Goal: Task Accomplishment & Management: Manage account settings

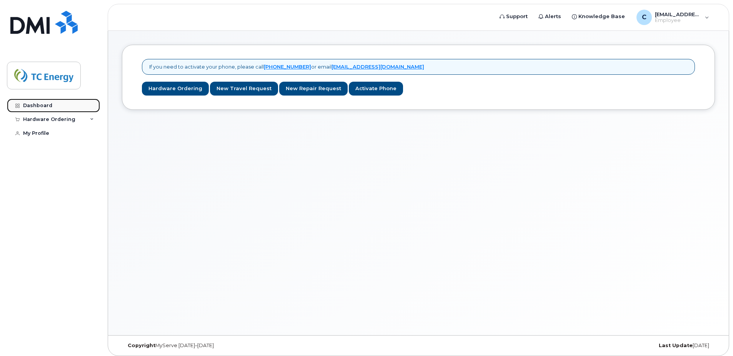
click at [53, 107] on link "Dashboard" at bounding box center [53, 106] width 93 height 14
click at [311, 91] on link "New Repair Request" at bounding box center [313, 89] width 68 height 14
click at [89, 119] on div "Hardware Ordering" at bounding box center [53, 119] width 93 height 14
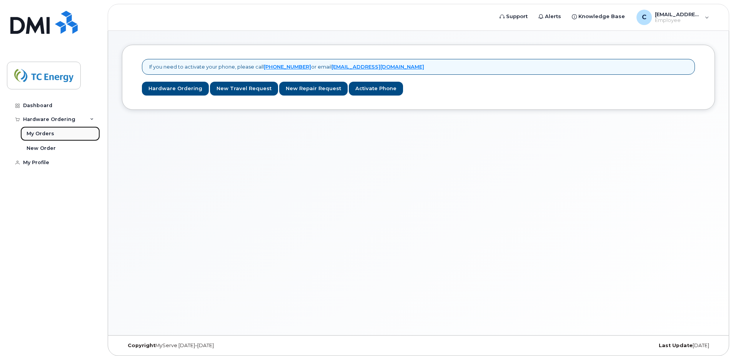
click at [56, 131] on link "My Orders" at bounding box center [60, 133] width 80 height 15
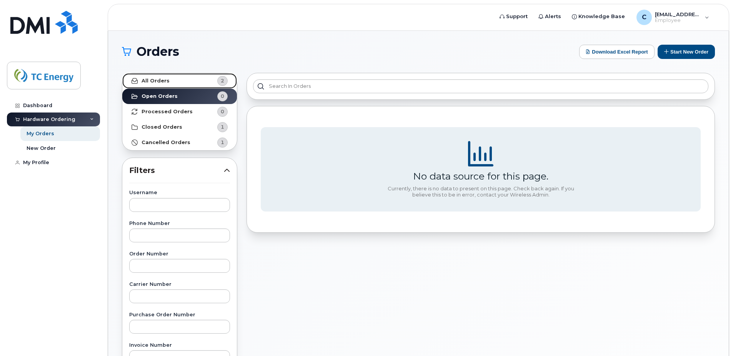
click at [170, 87] on link "All Orders 2" at bounding box center [179, 80] width 115 height 15
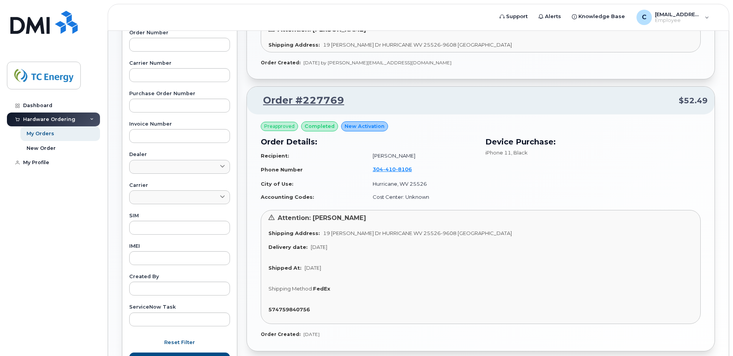
scroll to position [287, 0]
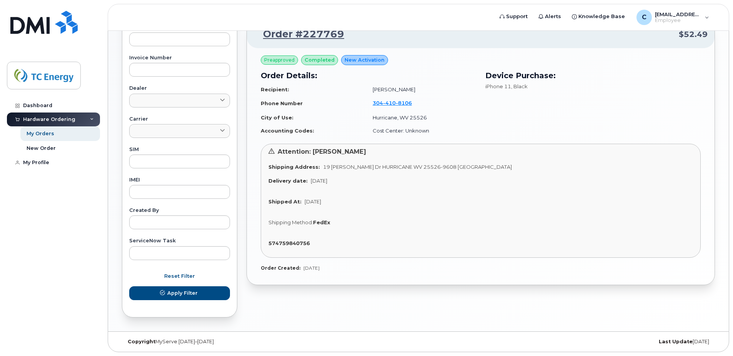
drag, startPoint x: 351, startPoint y: 182, endPoint x: 290, endPoint y: 181, distance: 60.8
click at [290, 181] on div "Delivery date: Mar 31, 2022" at bounding box center [481, 180] width 425 height 7
drag, startPoint x: 290, startPoint y: 181, endPoint x: 322, endPoint y: 204, distance: 40.3
click at [322, 204] on div "Attention: Cory Henson Shipping Address: 19 Carol Dr HURRICANE WV 25526-9608 UN…" at bounding box center [481, 201] width 440 height 114
drag, startPoint x: 322, startPoint y: 204, endPoint x: 395, endPoint y: 208, distance: 72.8
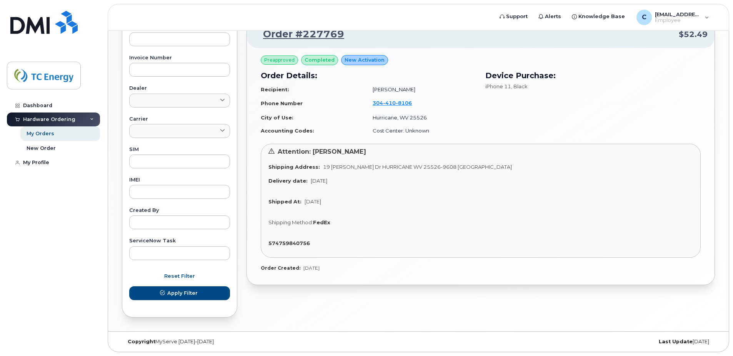
click at [408, 204] on div "Shipped At: Apr 01, 2022" at bounding box center [481, 201] width 425 height 7
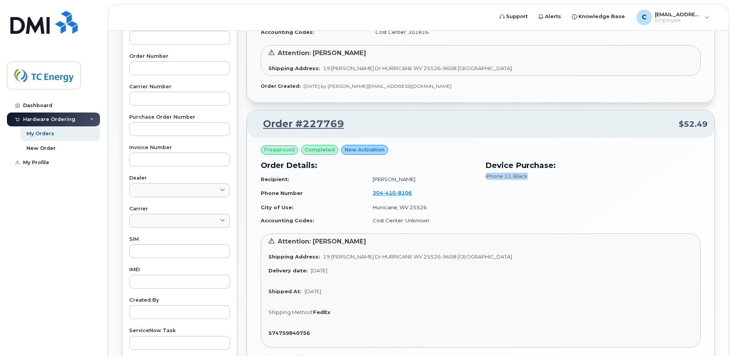
drag, startPoint x: 540, startPoint y: 181, endPoint x: 488, endPoint y: 181, distance: 52.3
click at [488, 181] on div "Device Purchase: iPhone 11 , Black" at bounding box center [593, 193] width 225 height 77
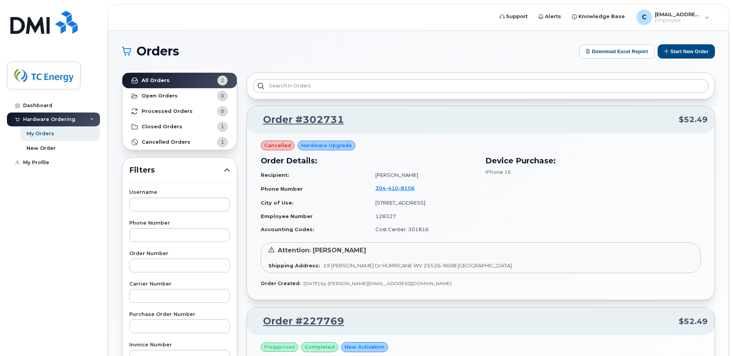
scroll to position [0, 0]
click at [159, 111] on strong "Processed Orders" at bounding box center [167, 112] width 51 height 6
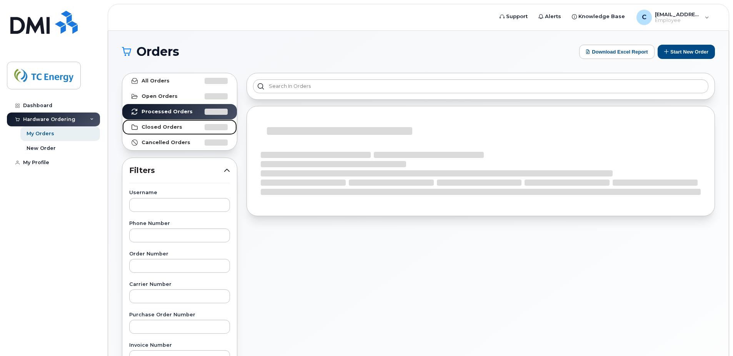
click at [159, 125] on strong "Closed Orders" at bounding box center [162, 127] width 41 height 6
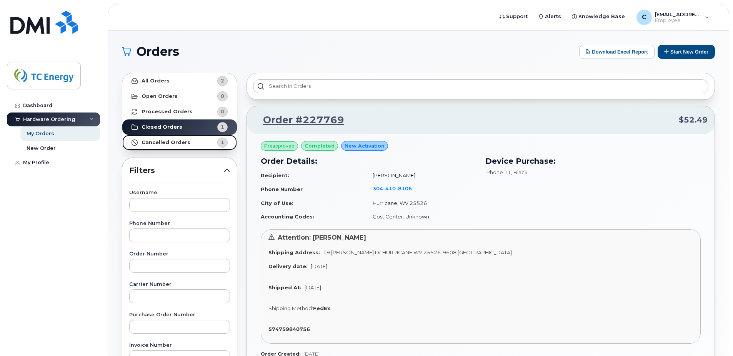
click at [155, 143] on strong "Cancelled Orders" at bounding box center [166, 142] width 49 height 6
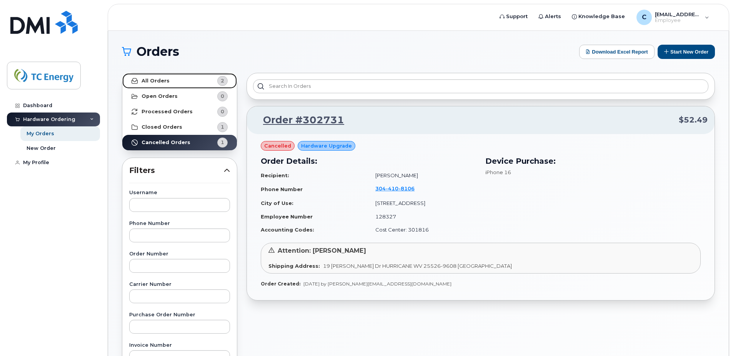
click at [167, 80] on link "All Orders 2" at bounding box center [179, 80] width 115 height 15
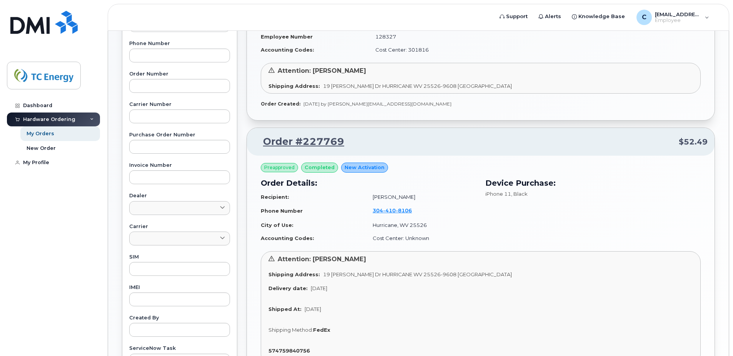
scroll to position [287, 0]
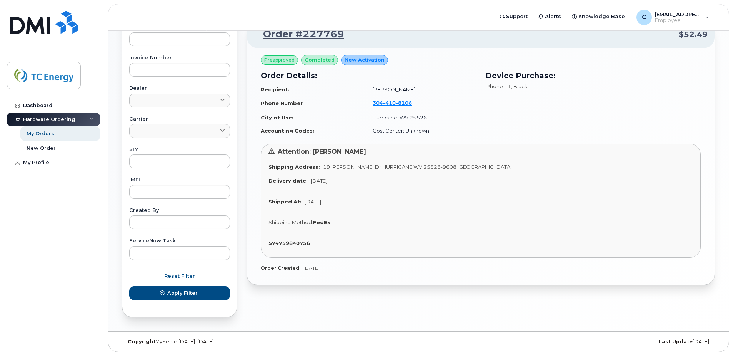
drag, startPoint x: 341, startPoint y: 265, endPoint x: 261, endPoint y: 104, distance: 179.8
click at [261, 104] on div "Preapproved completed New Activation Order Details: Recipient: Cory Henson Phon…" at bounding box center [481, 163] width 440 height 216
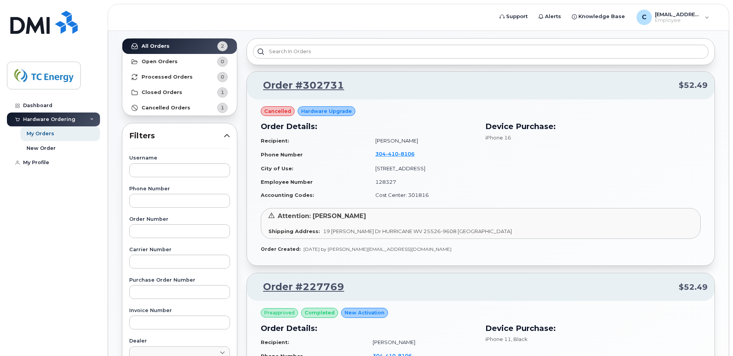
scroll to position [18, 0]
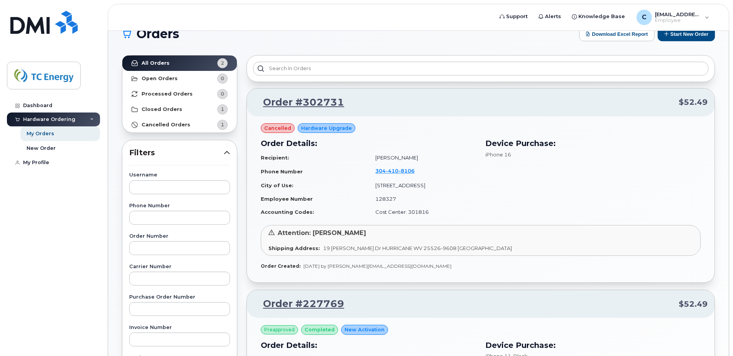
click at [475, 183] on td "1700 Maccorkle Avenue SE" at bounding box center [423, 185] width 108 height 13
click at [474, 255] on div "Attention: Cory Henson Shipping Address: 19 Carol Dr HURRICANE WV 25526-9608 UN…" at bounding box center [481, 240] width 440 height 31
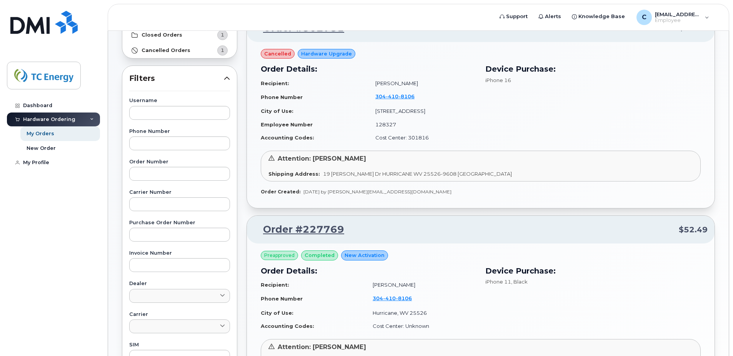
scroll to position [107, 0]
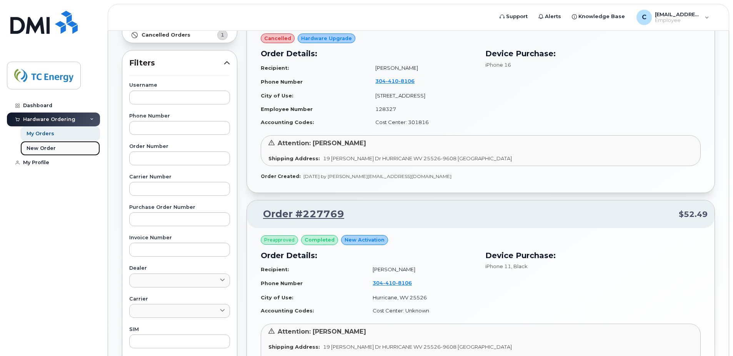
click at [39, 154] on link "New Order" at bounding box center [60, 148] width 80 height 15
click at [34, 167] on link "My Profile" at bounding box center [53, 162] width 93 height 14
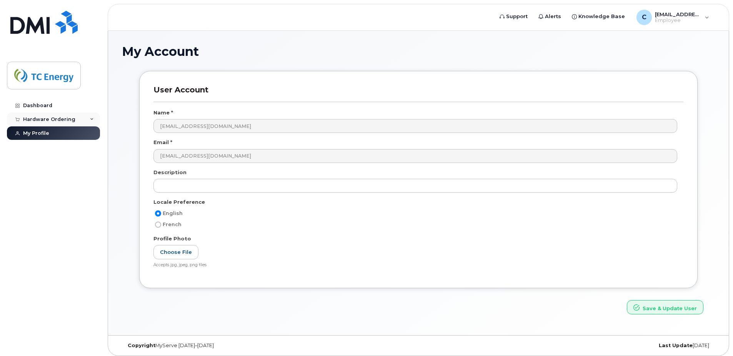
click at [86, 115] on div "Hardware Ordering" at bounding box center [53, 119] width 93 height 14
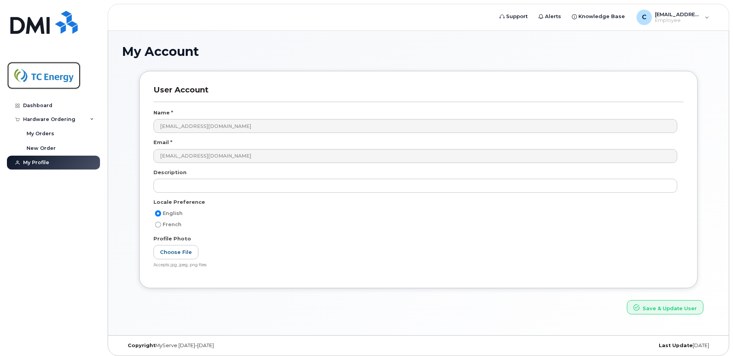
click at [52, 77] on img at bounding box center [43, 75] width 59 height 22
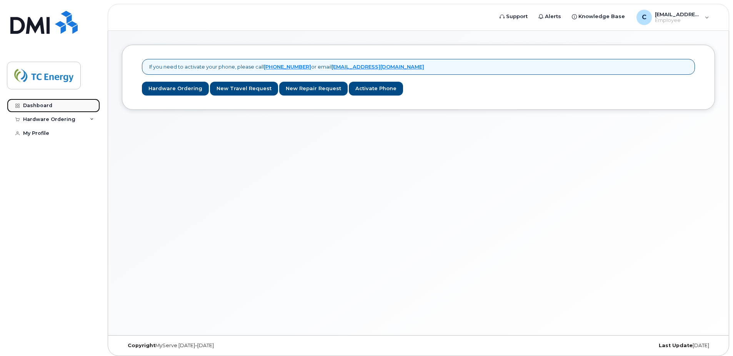
click at [51, 107] on div "Dashboard" at bounding box center [37, 105] width 29 height 6
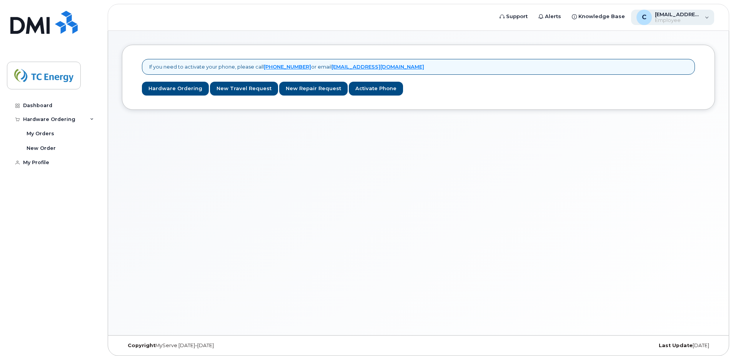
click at [710, 20] on div "C cory_henson@tcenergy.com Employee" at bounding box center [673, 17] width 84 height 15
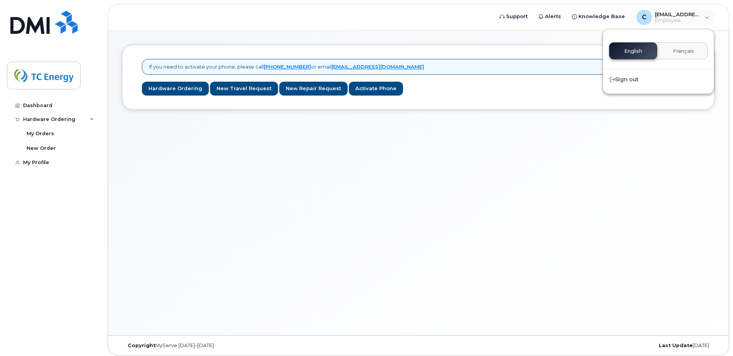
click at [64, 170] on div "Dashboard Hardware Ordering My Orders New Order My Profile" at bounding box center [54, 222] width 95 height 246
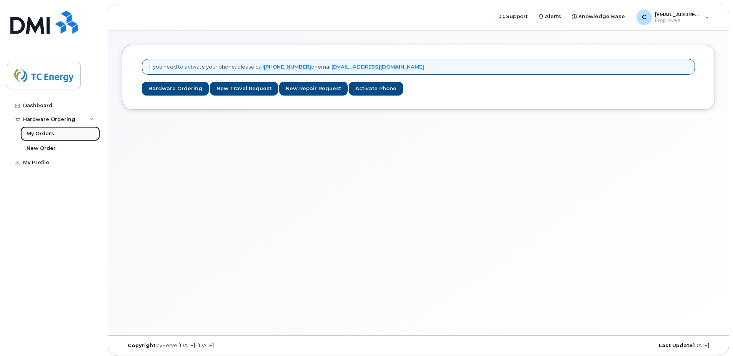
click at [47, 134] on div "My Orders" at bounding box center [41, 133] width 28 height 7
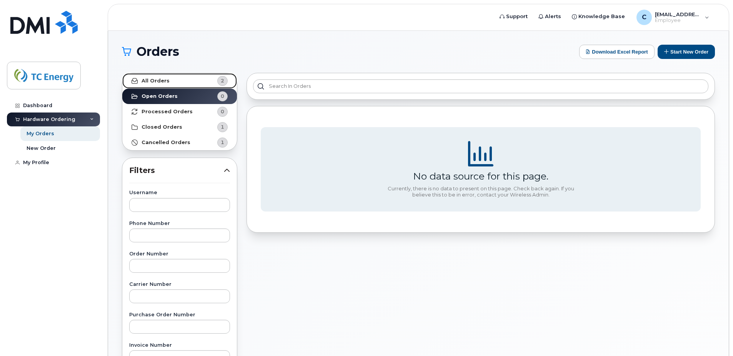
click at [197, 79] on link "All Orders 2" at bounding box center [179, 80] width 115 height 15
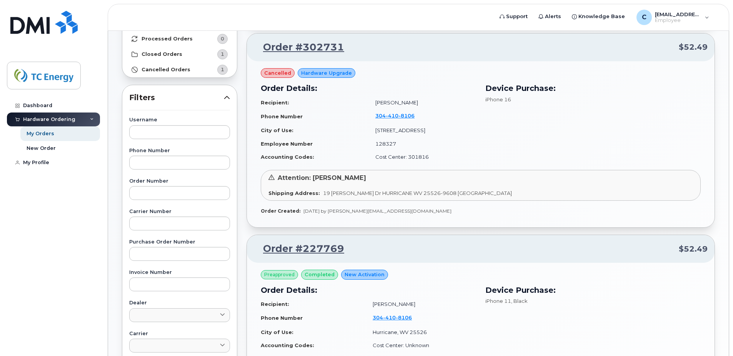
scroll to position [90, 0]
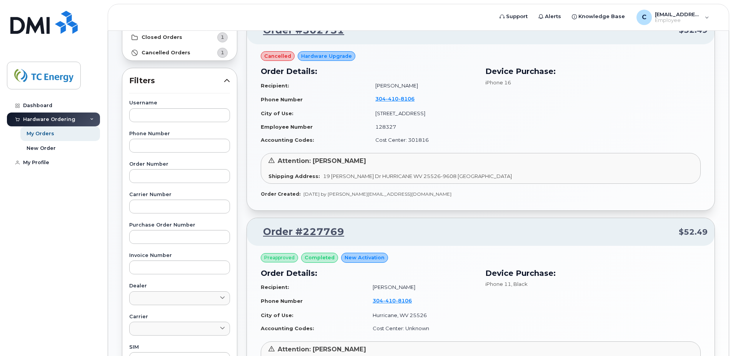
click at [55, 58] on div at bounding box center [44, 50] width 74 height 79
click at [49, 68] on img at bounding box center [43, 75] width 59 height 22
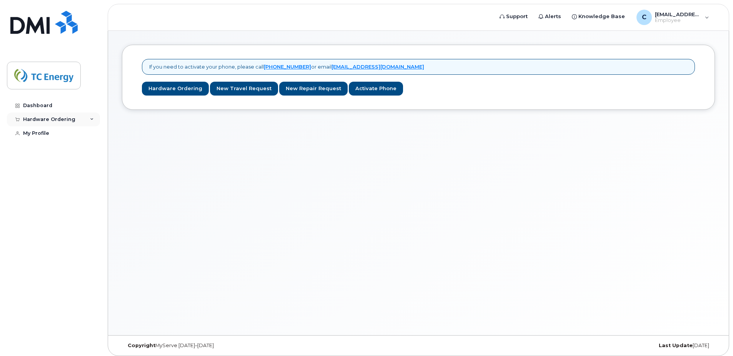
click at [86, 120] on div "Hardware Ordering" at bounding box center [53, 119] width 93 height 14
click at [52, 135] on div "My Orders" at bounding box center [41, 133] width 28 height 7
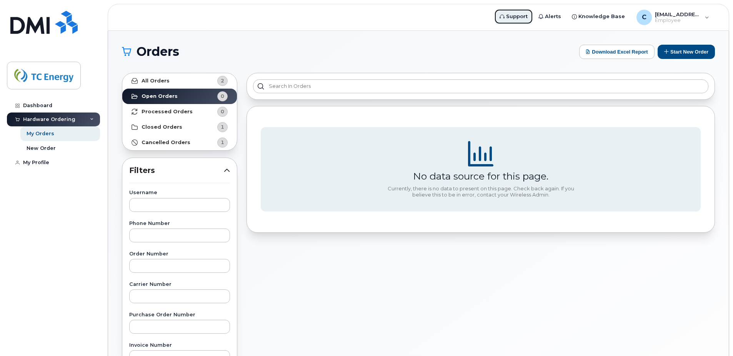
click at [513, 12] on link "Support" at bounding box center [513, 16] width 39 height 15
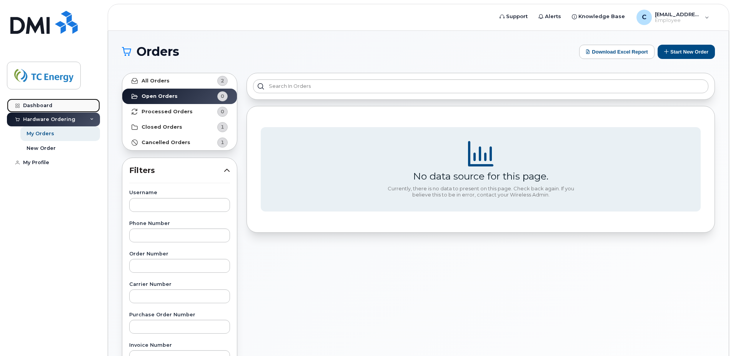
click at [42, 104] on div "Dashboard" at bounding box center [37, 105] width 29 height 6
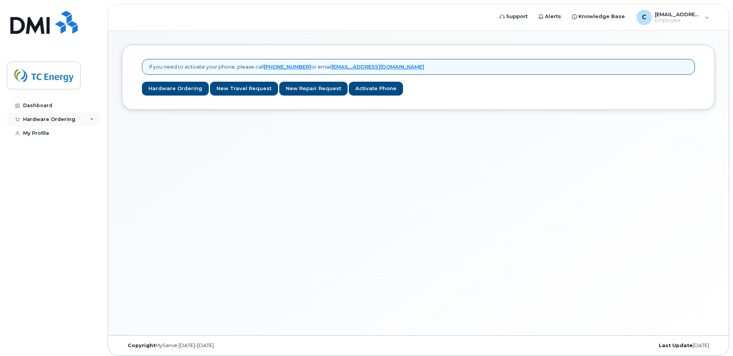
click at [87, 120] on div "Hardware Ordering" at bounding box center [53, 119] width 93 height 14
click at [61, 134] on link "My Orders" at bounding box center [60, 133] width 80 height 15
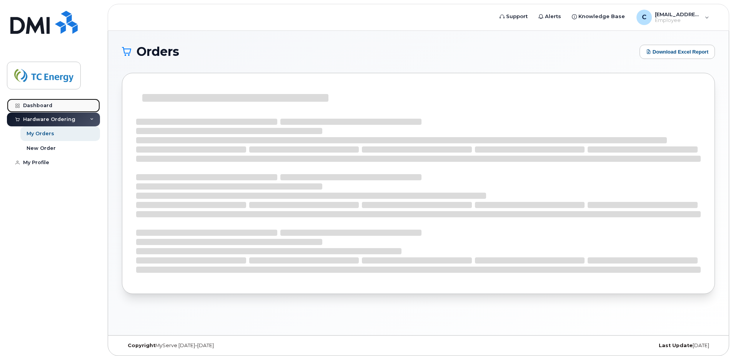
click at [50, 107] on div "Dashboard" at bounding box center [37, 105] width 29 height 6
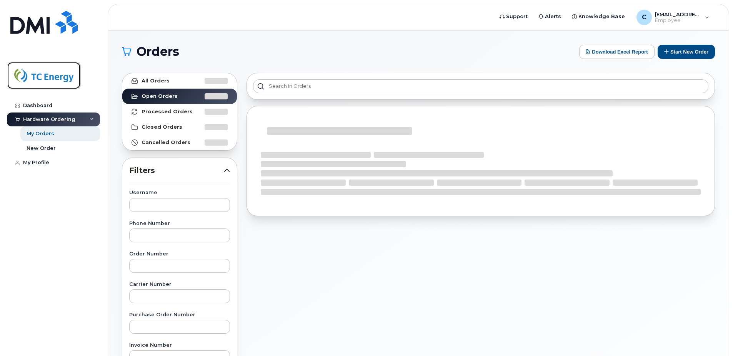
click at [45, 68] on img at bounding box center [43, 75] width 59 height 22
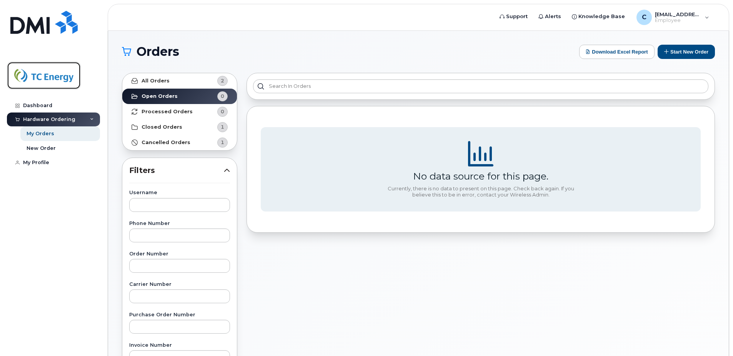
click at [47, 76] on img at bounding box center [43, 75] width 59 height 22
